Goal: Task Accomplishment & Management: Use online tool/utility

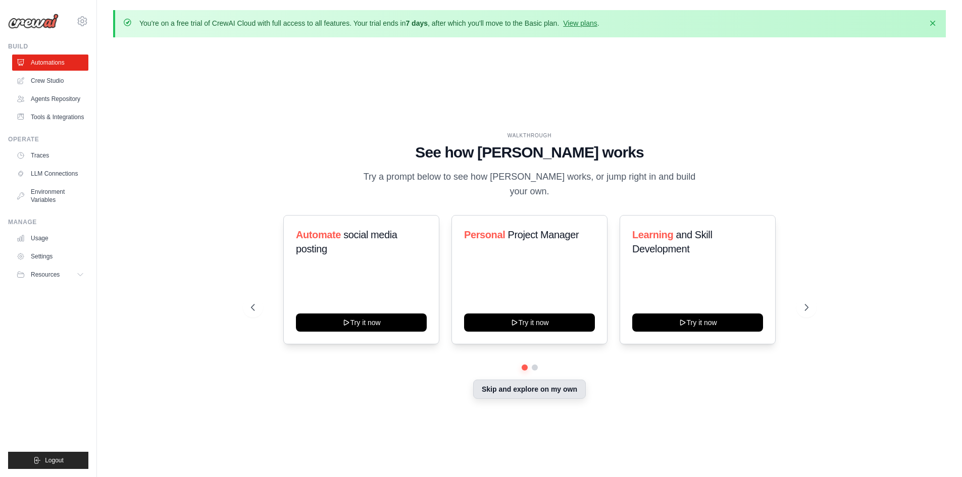
click at [527, 385] on button "Skip and explore on my own" at bounding box center [529, 389] width 113 height 19
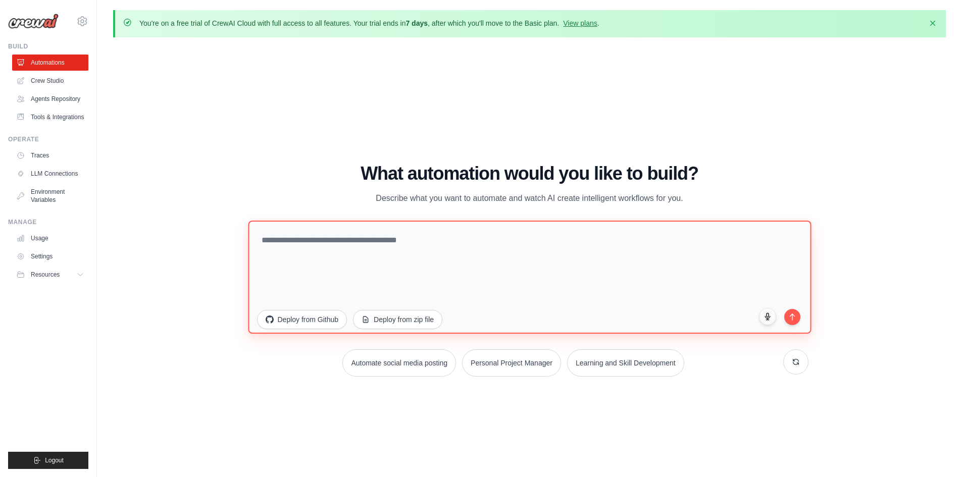
click at [326, 250] on textarea at bounding box center [529, 276] width 563 height 113
click at [414, 241] on textarea at bounding box center [529, 276] width 563 height 113
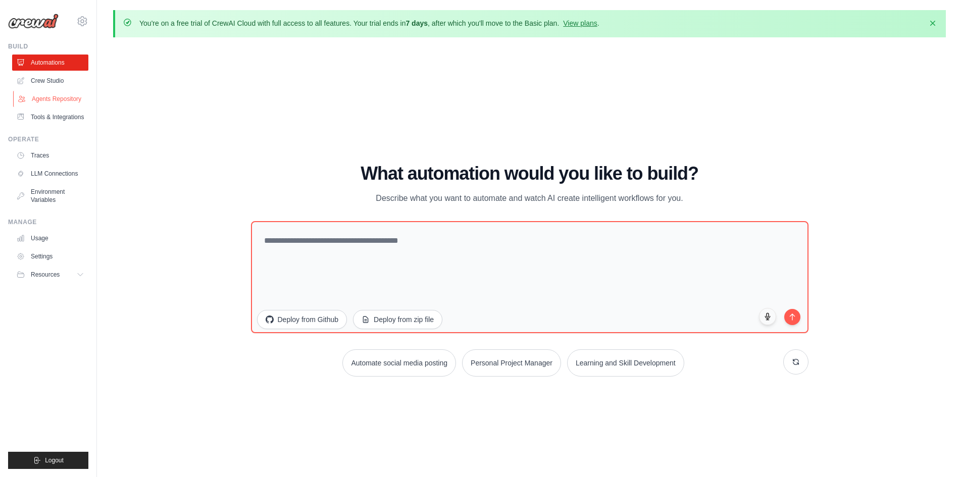
click at [61, 98] on link "Agents Repository" at bounding box center [51, 99] width 76 height 16
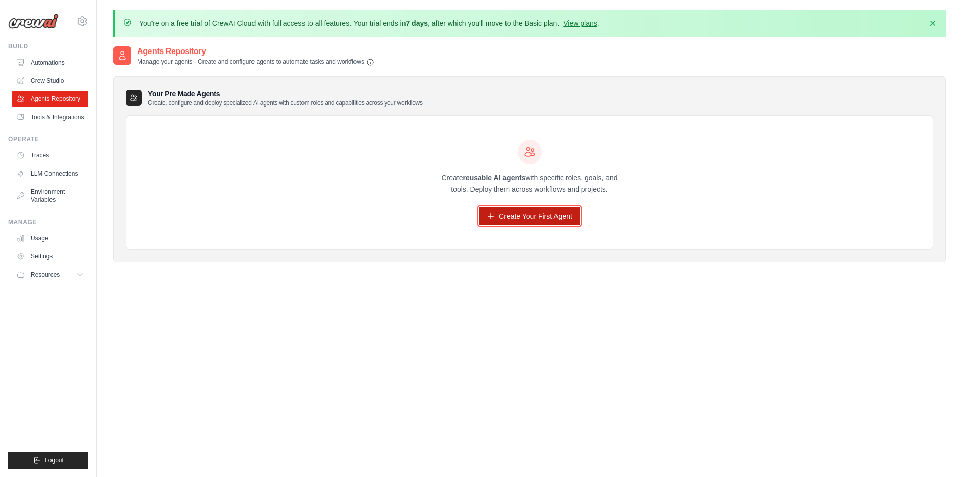
click at [540, 222] on link "Create Your First Agent" at bounding box center [529, 216] width 101 height 18
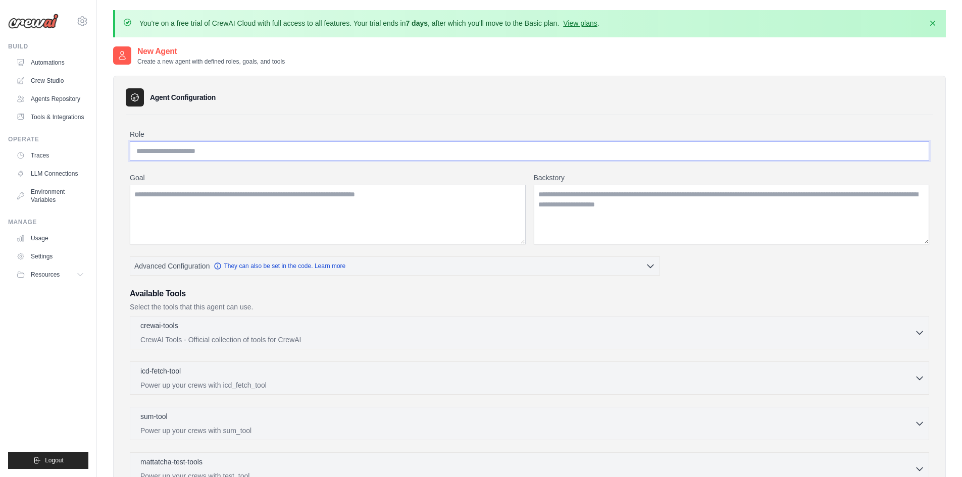
click at [210, 151] on input "Role" at bounding box center [529, 150] width 799 height 19
click at [196, 217] on textarea "Goal" at bounding box center [328, 215] width 396 height 60
click at [612, 205] on textarea "Backstory" at bounding box center [732, 215] width 396 height 60
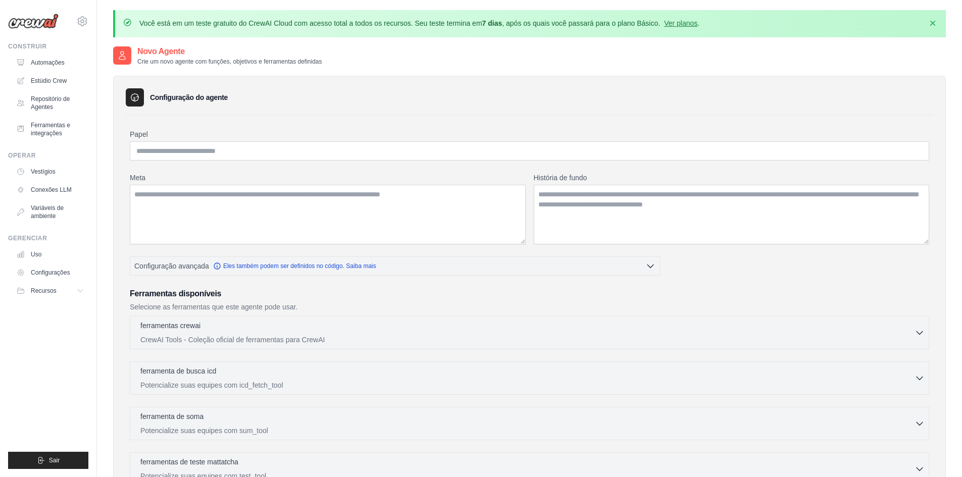
click at [389, 63] on div "Novo Agente Crie um novo agente com funções, objetivos e ferramentas definidas" at bounding box center [529, 55] width 833 height 20
click at [678, 27] on font "Ver planos" at bounding box center [680, 23] width 33 height 8
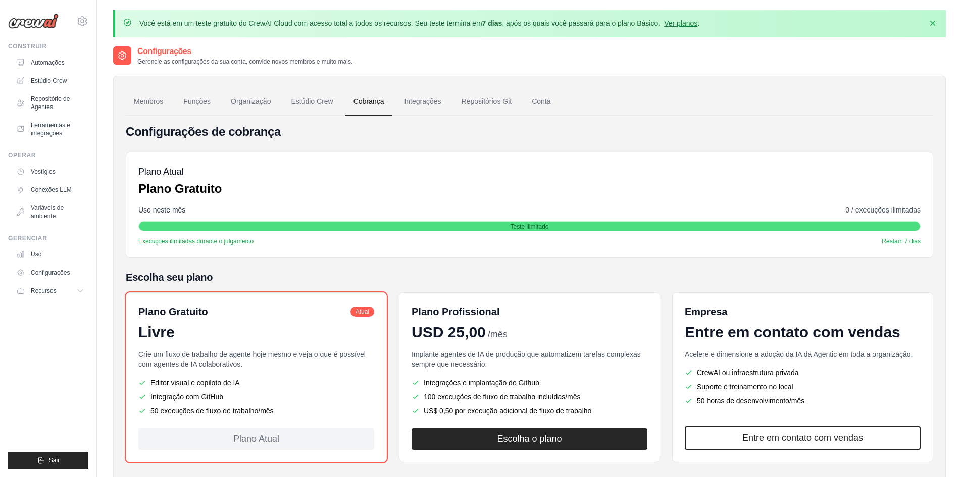
scroll to position [50, 0]
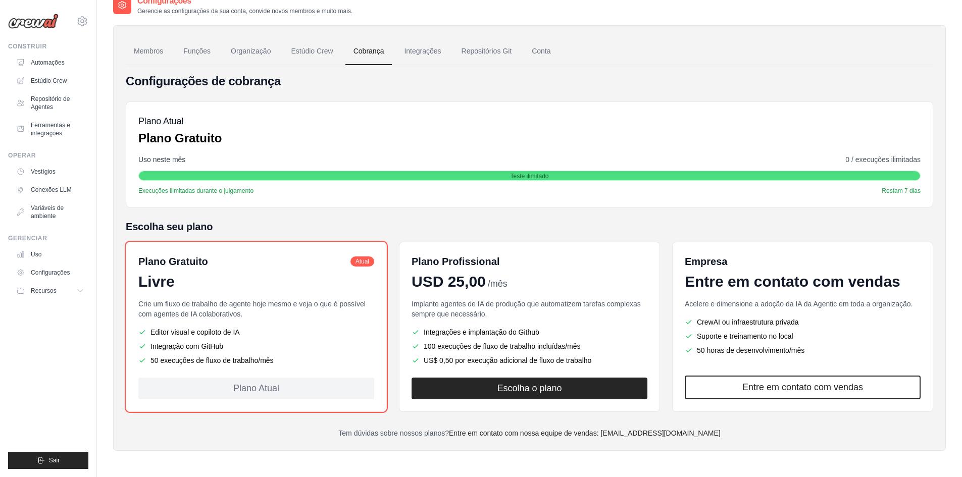
drag, startPoint x: 192, startPoint y: 332, endPoint x: 263, endPoint y: 331, distance: 71.2
click at [263, 331] on li "Editor visual e copiloto de IA" at bounding box center [256, 332] width 236 height 10
click at [266, 330] on li "Editor visual e copiloto de IA" at bounding box center [256, 332] width 236 height 10
drag, startPoint x: 177, startPoint y: 349, endPoint x: 223, endPoint y: 350, distance: 45.5
click at [223, 350] on font "Integração com GitHub" at bounding box center [186, 346] width 73 height 8
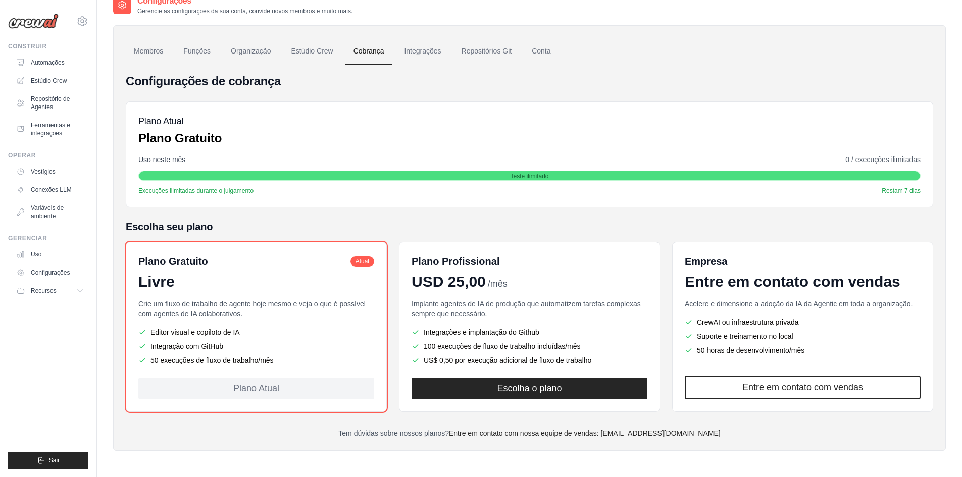
click at [267, 344] on li "Integração com GitHub" at bounding box center [256, 346] width 236 height 10
drag, startPoint x: 148, startPoint y: 362, endPoint x: 284, endPoint y: 356, distance: 136.4
click at [284, 356] on li "50 execuções de fluxo de trabalho/mês" at bounding box center [256, 360] width 236 height 10
click at [377, 220] on h5 "Escolha seu plano" at bounding box center [529, 227] width 807 height 14
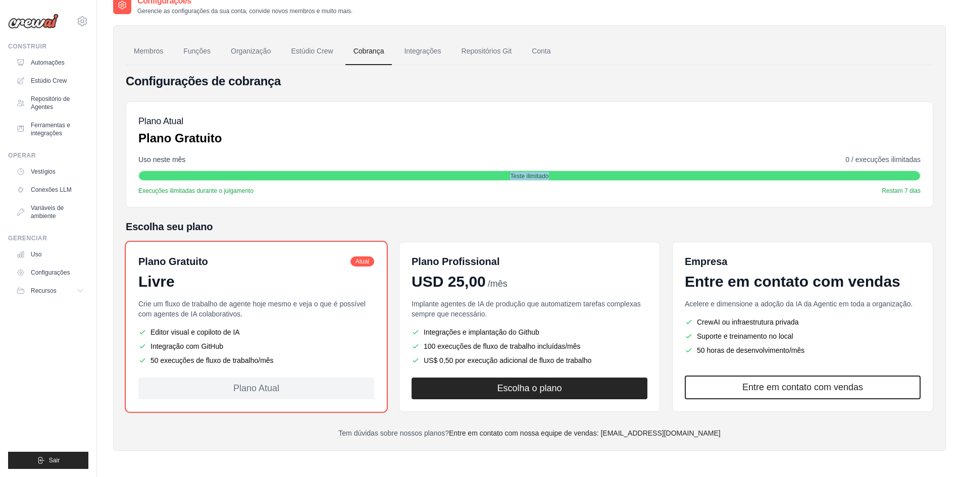
drag, startPoint x: 506, startPoint y: 175, endPoint x: 568, endPoint y: 176, distance: 61.6
click at [568, 176] on div "Teste ilimitado" at bounding box center [529, 176] width 781 height 10
click at [271, 210] on div "Configurações de cobrança Plano Atual Plano Gratuito Uso neste mês 0 / execuçõe…" at bounding box center [529, 255] width 807 height 365
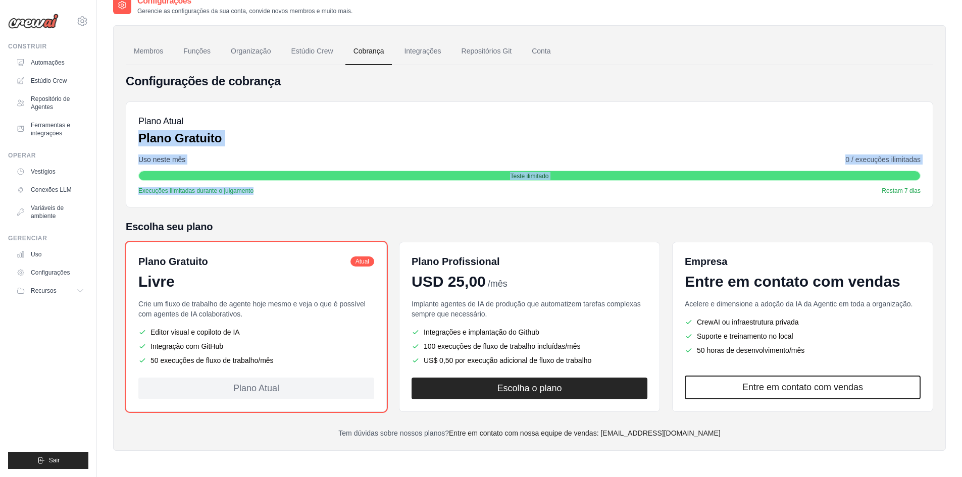
drag, startPoint x: 274, startPoint y: 195, endPoint x: 141, endPoint y: 131, distance: 147.2
click at [141, 131] on div "Plano Atual Plano Gratuito Uso neste mês 0 / execuções ilimitadas Teste ilimita…" at bounding box center [529, 154] width 807 height 106
click at [146, 137] on font "Plano Gratuito" at bounding box center [179, 138] width 83 height 14
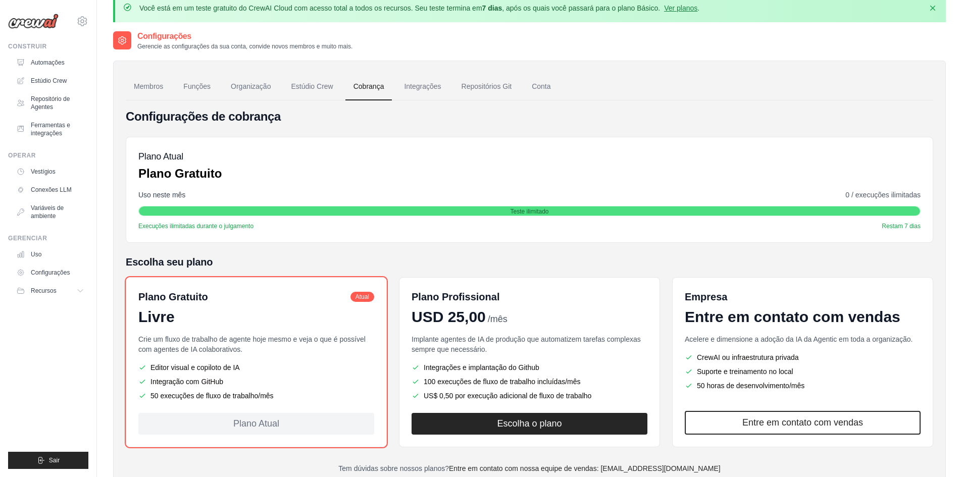
scroll to position [0, 0]
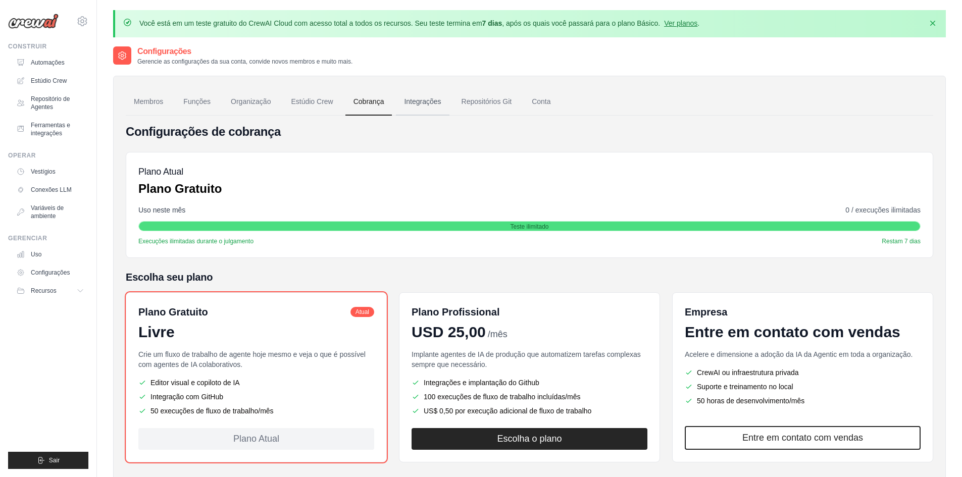
click at [413, 103] on font "Integrações" at bounding box center [422, 101] width 37 height 8
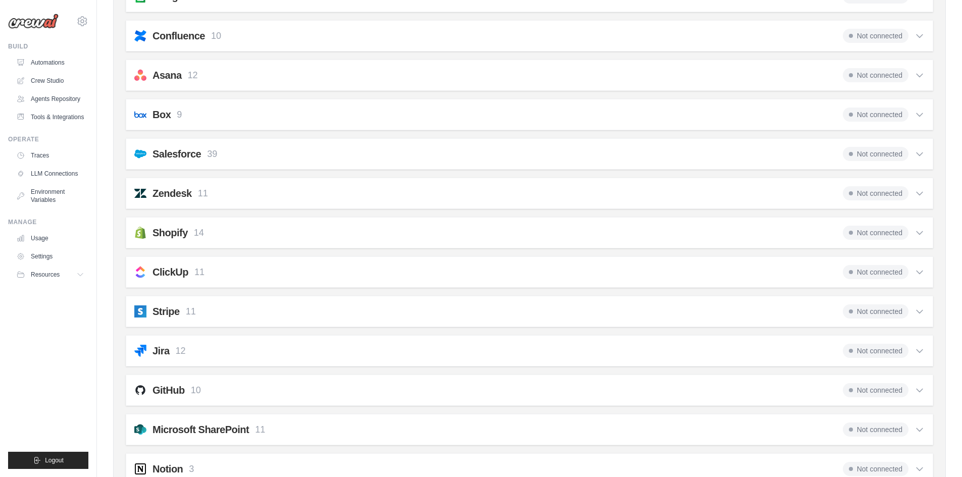
scroll to position [606, 0]
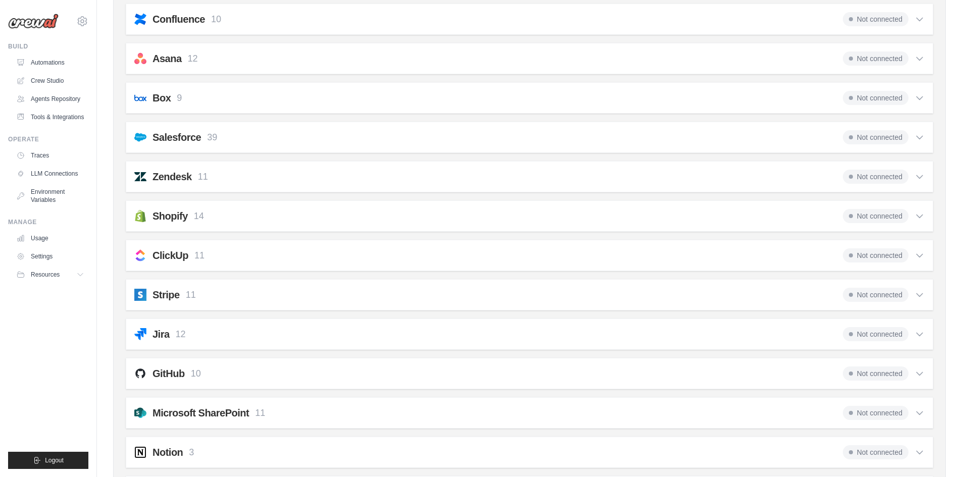
click at [188, 295] on p "11" at bounding box center [191, 295] width 10 height 14
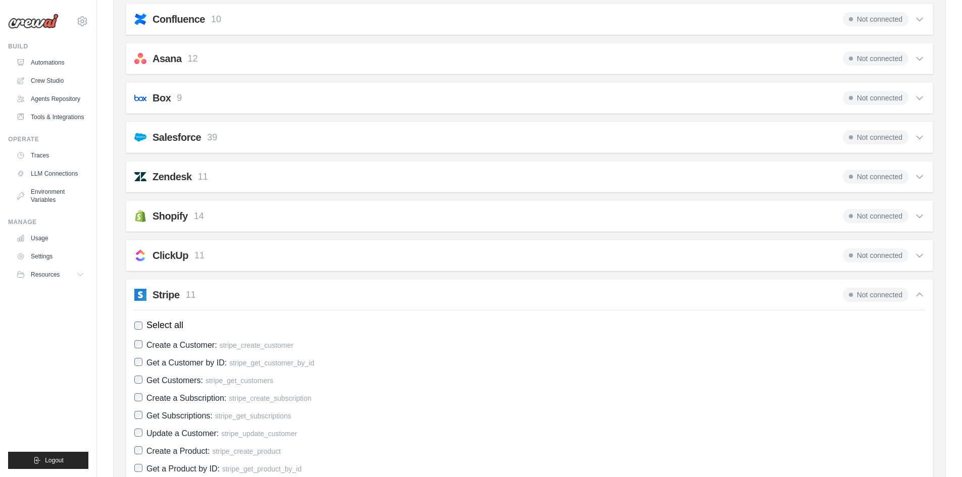
click at [191, 294] on p "11" at bounding box center [191, 295] width 10 height 14
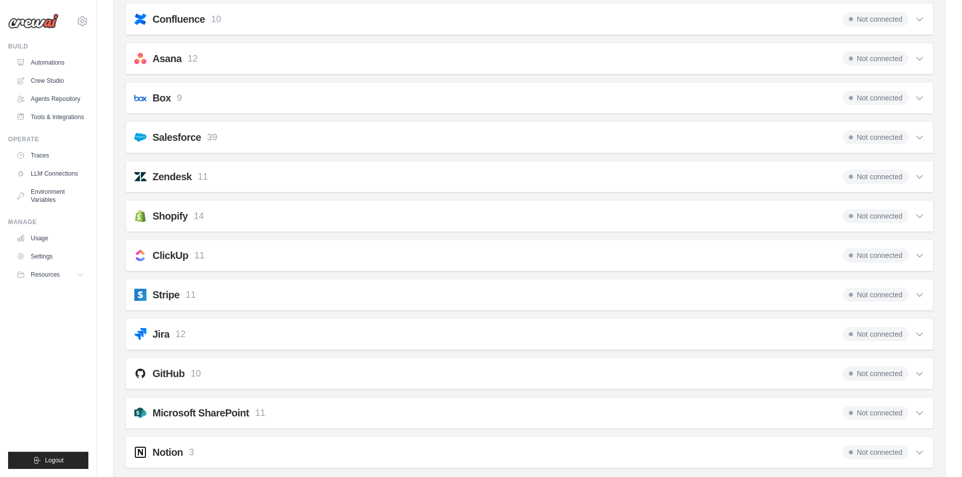
click at [191, 294] on p "11" at bounding box center [191, 295] width 10 height 14
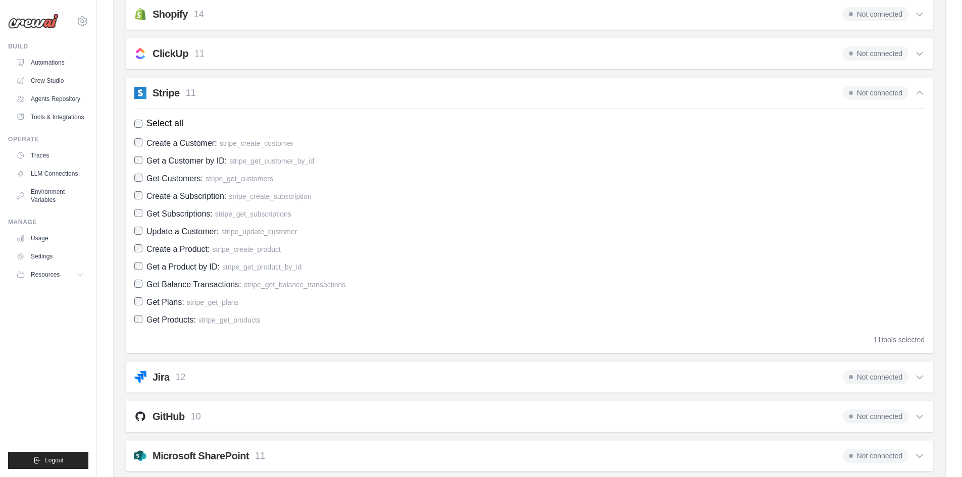
scroll to position [757, 0]
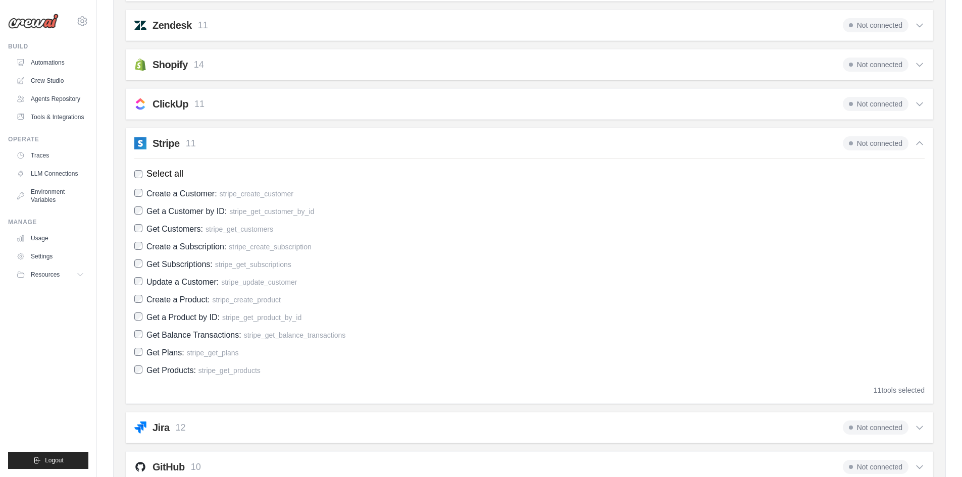
click at [209, 141] on div "Stripe 11 Not connected" at bounding box center [529, 143] width 790 height 14
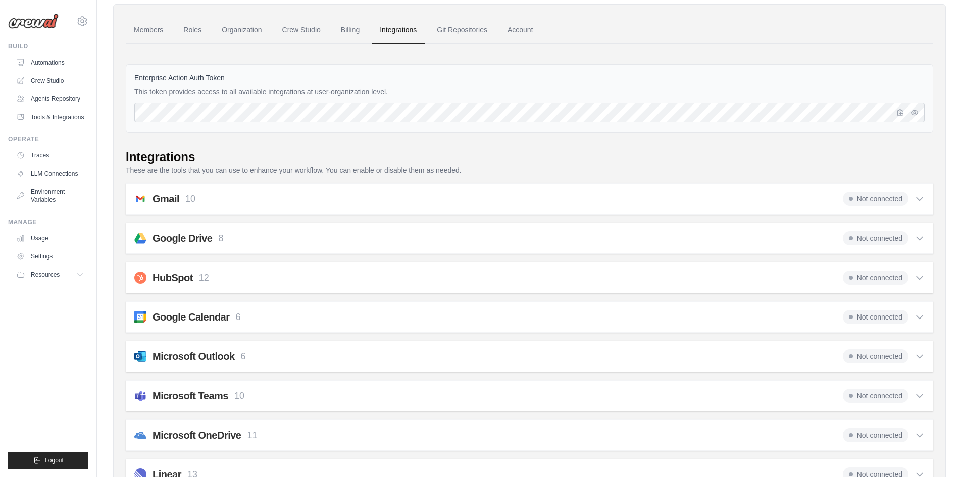
scroll to position [0, 0]
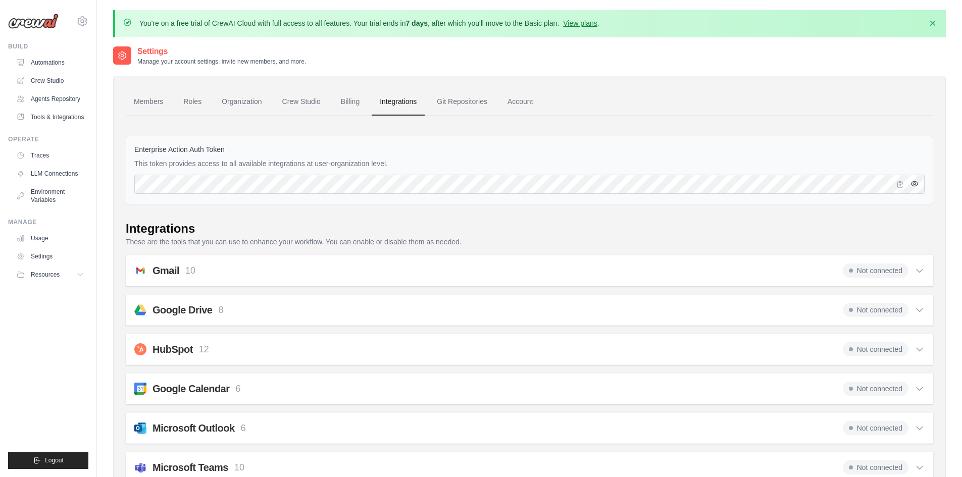
click at [910, 178] on button "button" at bounding box center [914, 184] width 12 height 12
click at [50, 62] on link "Automations" at bounding box center [51, 63] width 76 height 16
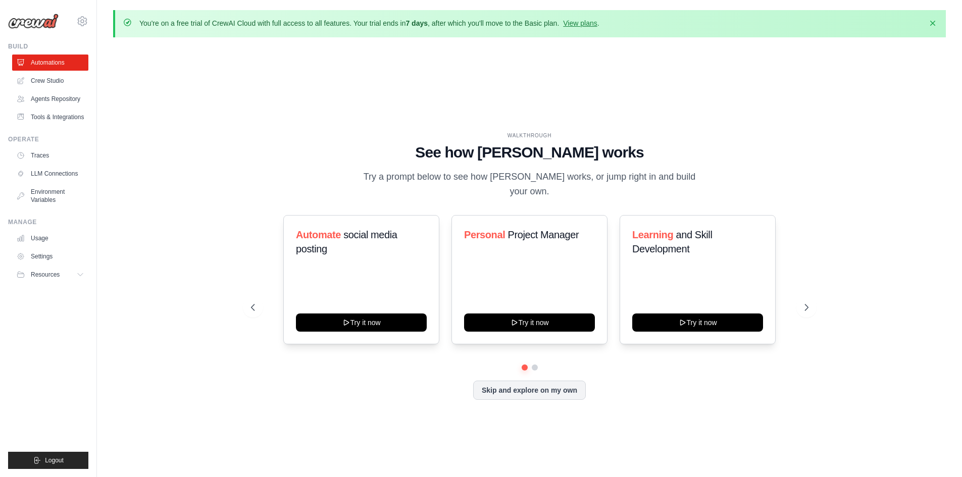
click at [214, 160] on div "WALKTHROUGH See how [PERSON_NAME] works Try a prompt below to see how [PERSON_N…" at bounding box center [529, 273] width 833 height 457
